Goal: Task Accomplishment & Management: Use online tool/utility

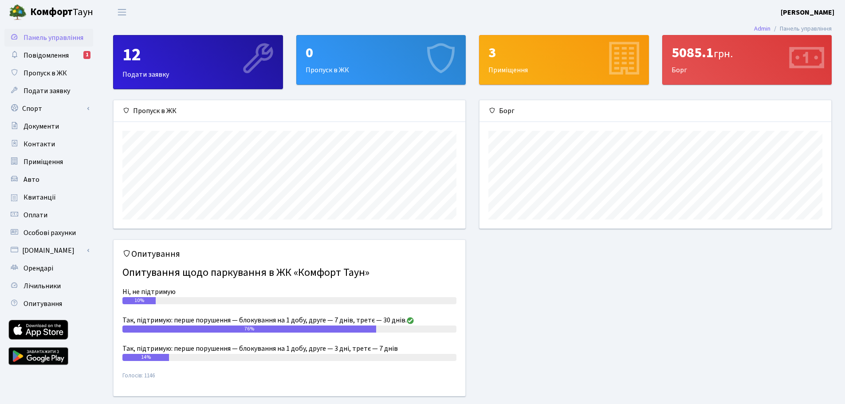
scroll to position [128, 352]
click at [35, 55] on span "Повідомлення" at bounding box center [46, 56] width 45 height 10
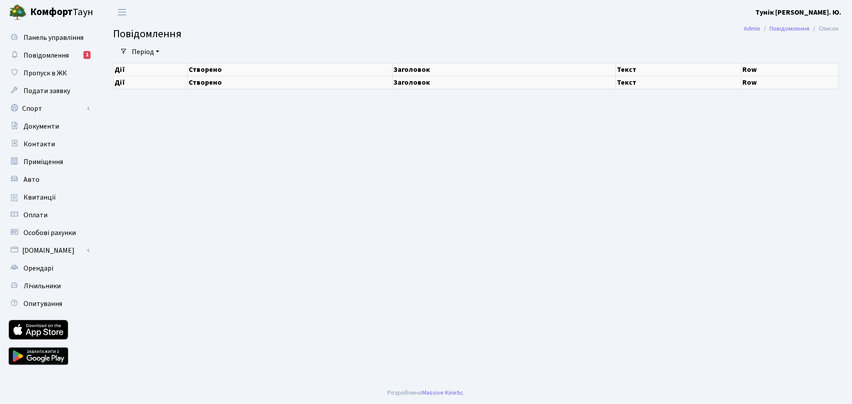
select select "25"
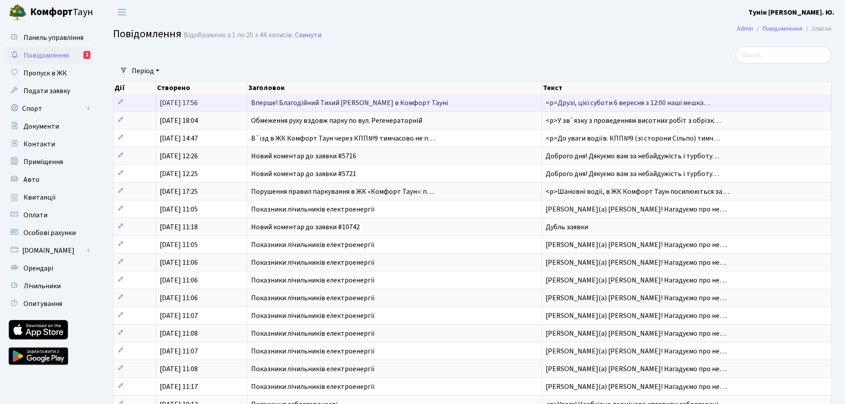
click at [327, 104] on span "Вперше! Благодійний Тихий Маркет в Комфорт Тауні" at bounding box center [349, 103] width 197 height 10
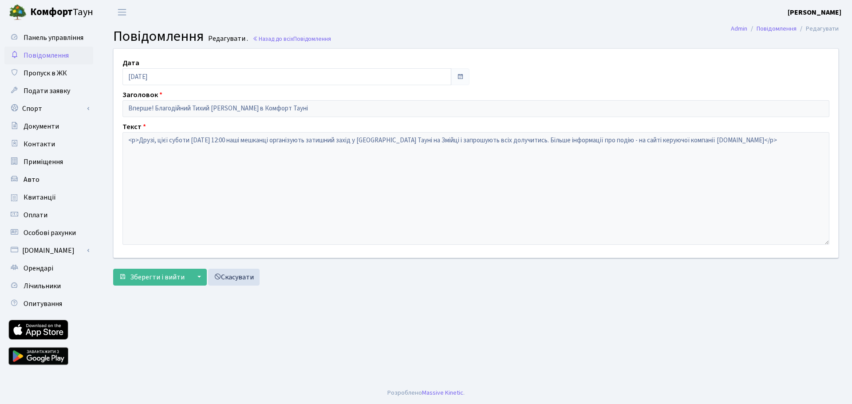
click at [42, 50] on link "Повідомлення" at bounding box center [48, 56] width 89 height 18
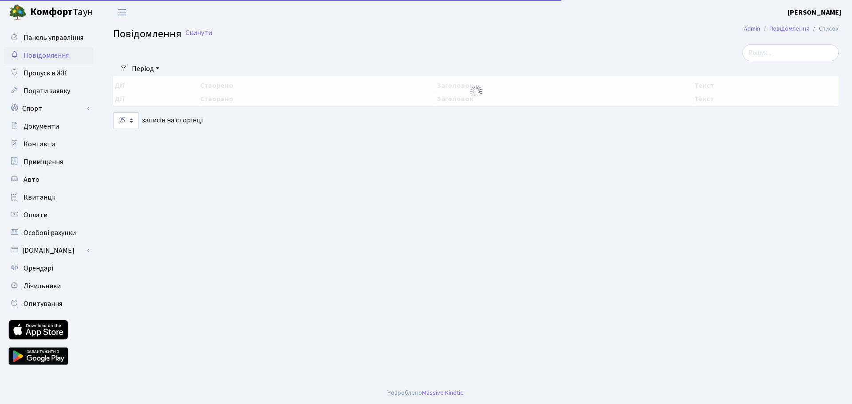
select select "25"
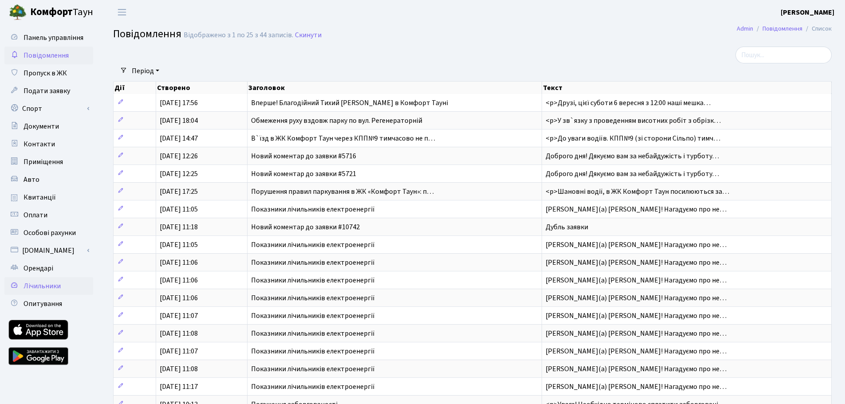
click at [44, 284] on span "Лічильники" at bounding box center [42, 286] width 37 height 10
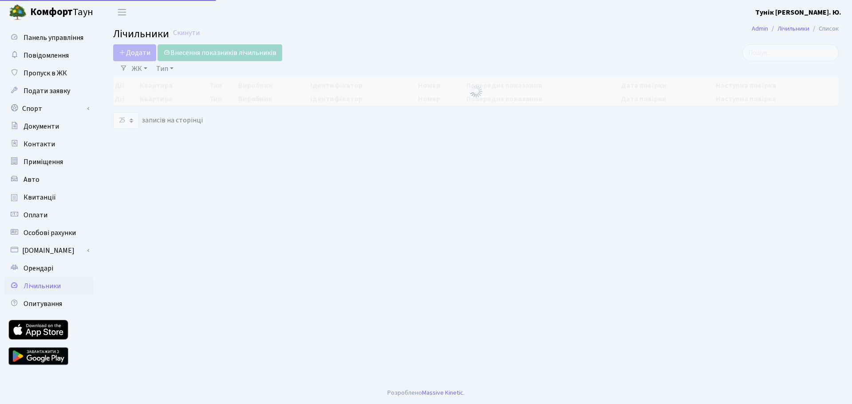
select select "25"
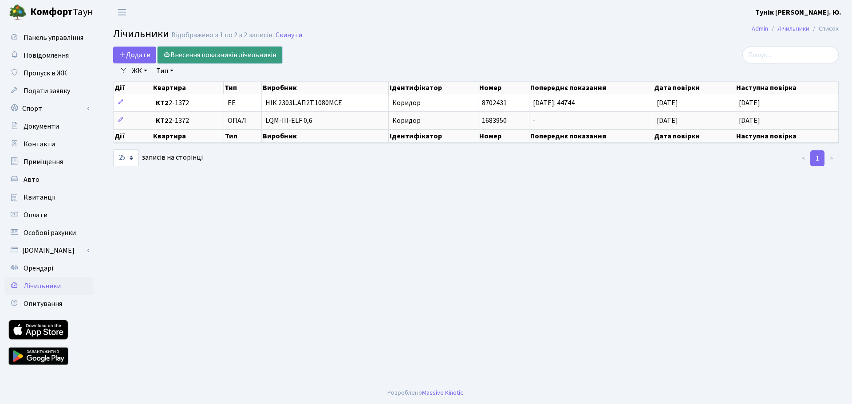
click at [198, 55] on link "Внесення показників лічильників" at bounding box center [220, 55] width 125 height 17
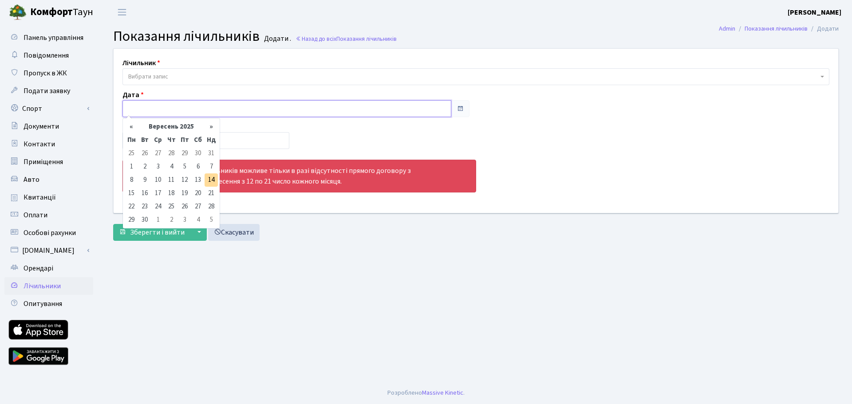
click at [161, 102] on input "text" at bounding box center [286, 108] width 329 height 17
click at [215, 178] on td "14" at bounding box center [211, 179] width 13 height 13
type input "14.09.2025"
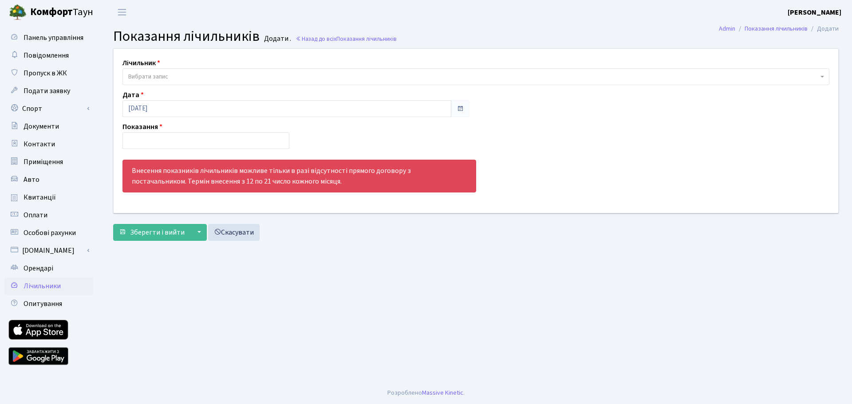
click at [169, 75] on span "Вибрати запис" at bounding box center [473, 76] width 690 height 9
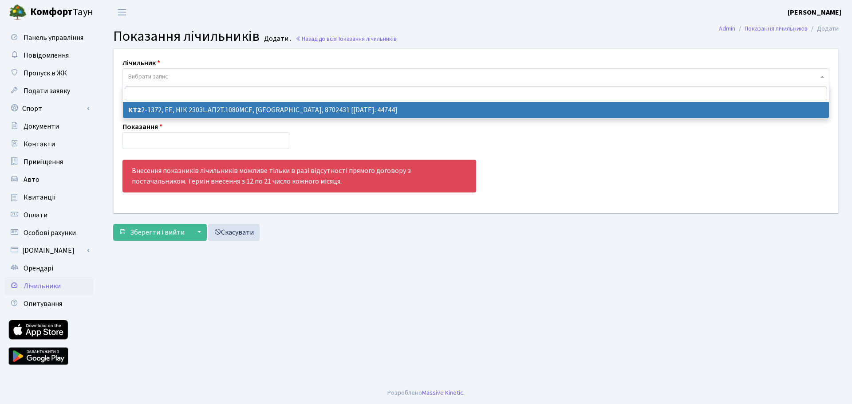
select select "17933"
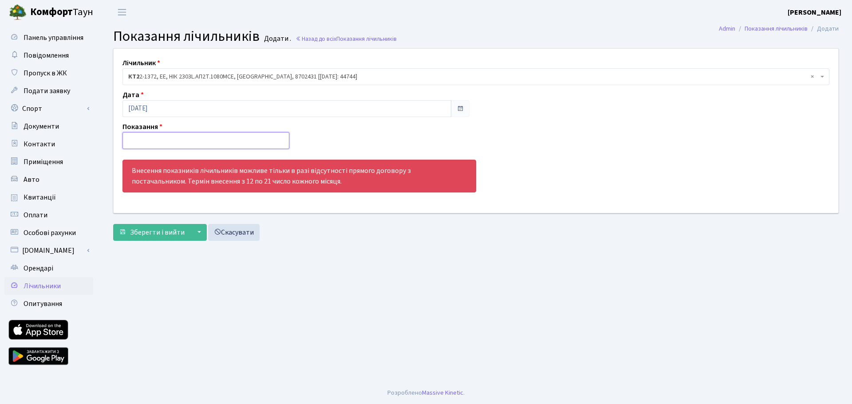
click at [157, 143] on input "number" at bounding box center [205, 140] width 167 height 17
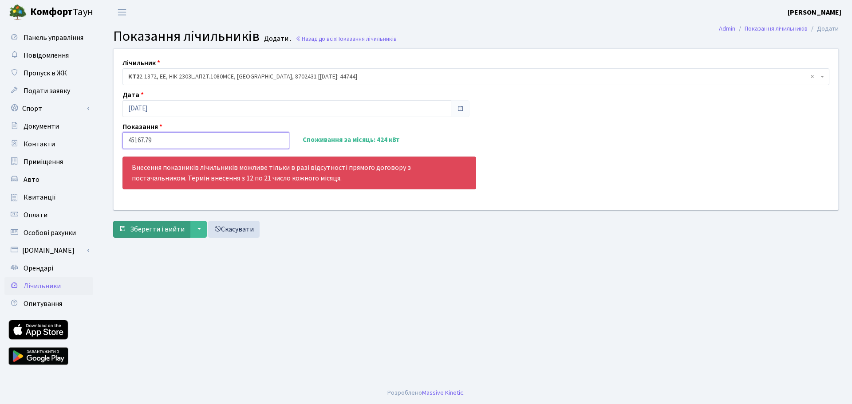
type input "45167.79"
click at [161, 226] on span "Зберегти і вийти" at bounding box center [157, 230] width 55 height 10
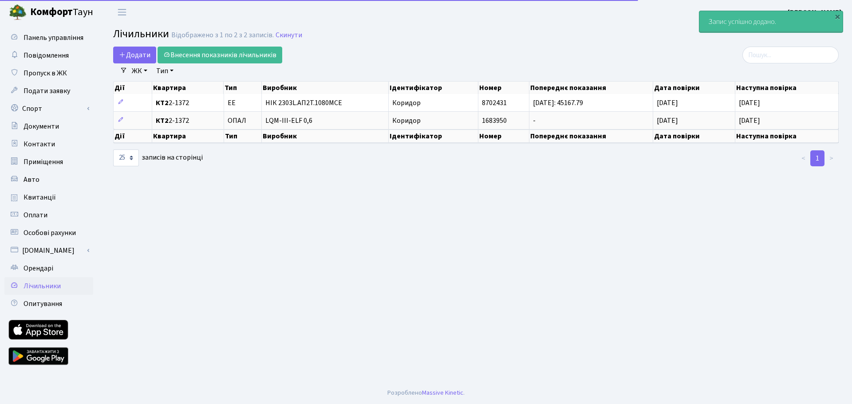
select select "25"
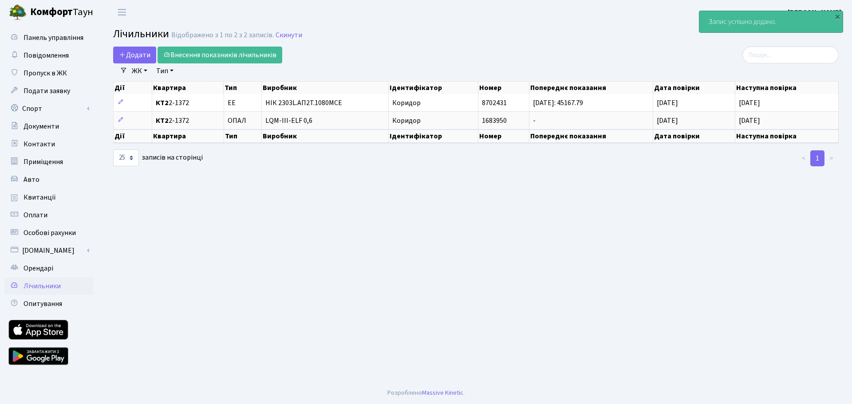
click at [433, 233] on main "Admin Лічильники Список Лічильники Відображено з 1 по 2 з 2 записів. Скинути До…" at bounding box center [476, 203] width 752 height 358
